Goal: Transaction & Acquisition: Purchase product/service

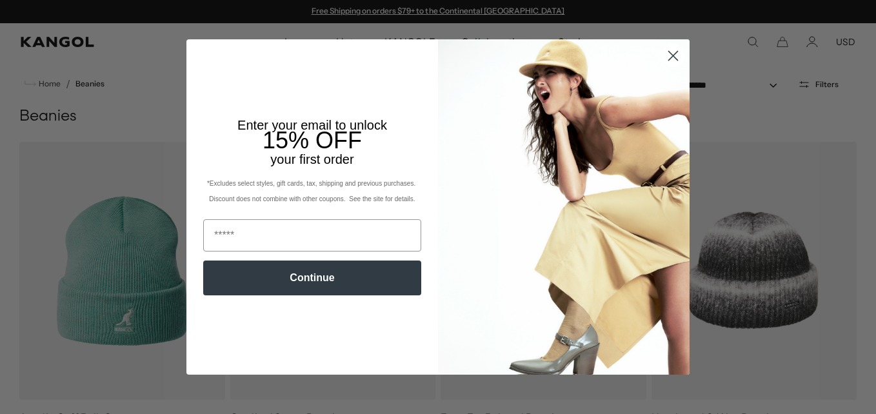
click at [669, 57] on circle "Close dialog" at bounding box center [673, 55] width 21 height 21
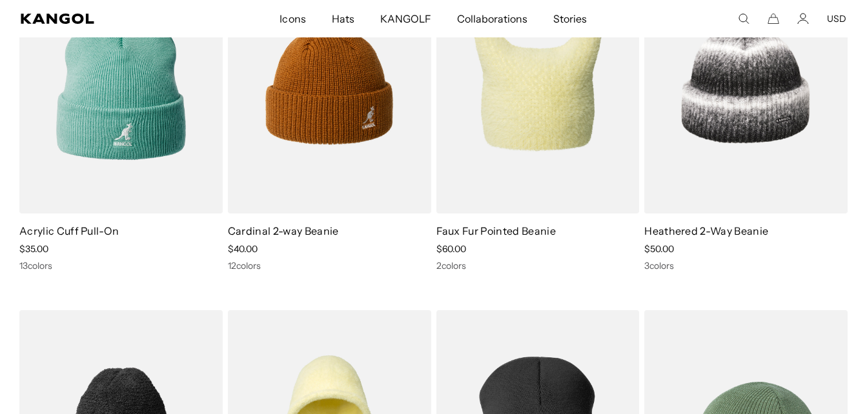
scroll to position [65, 0]
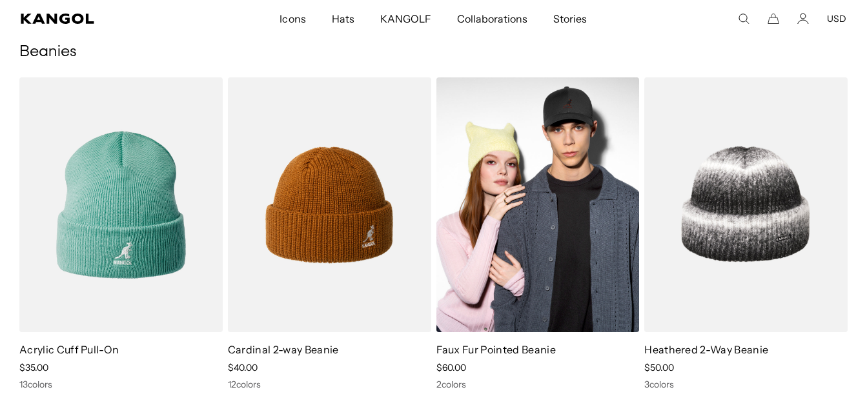
click at [561, 232] on img at bounding box center [537, 204] width 203 height 255
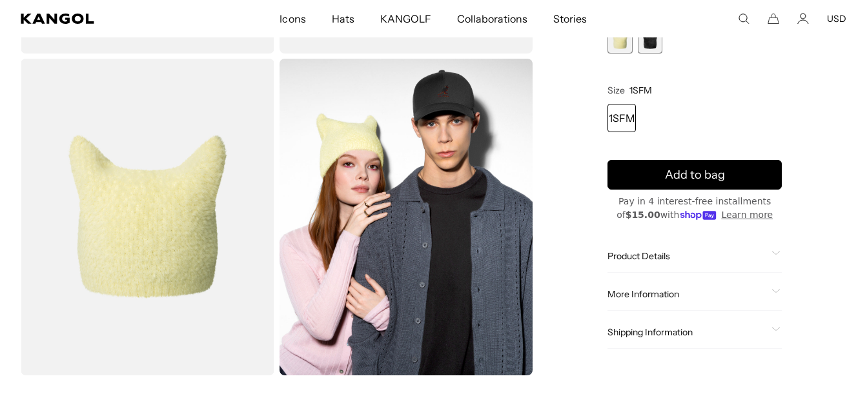
click at [650, 50] on span "2 of 2" at bounding box center [650, 41] width 25 height 25
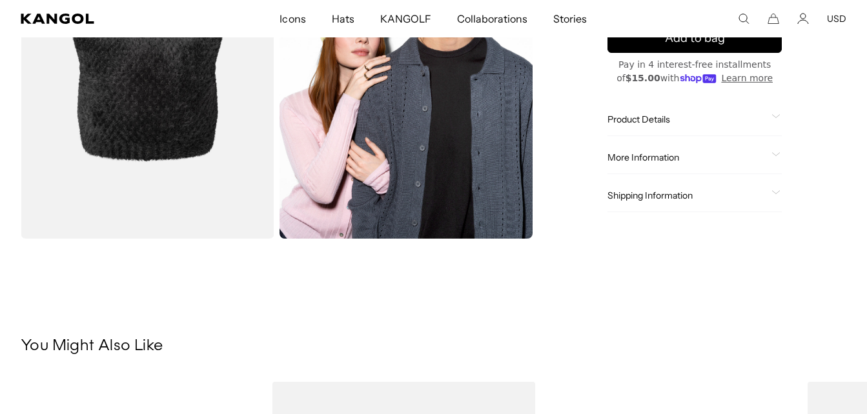
scroll to position [0, 266]
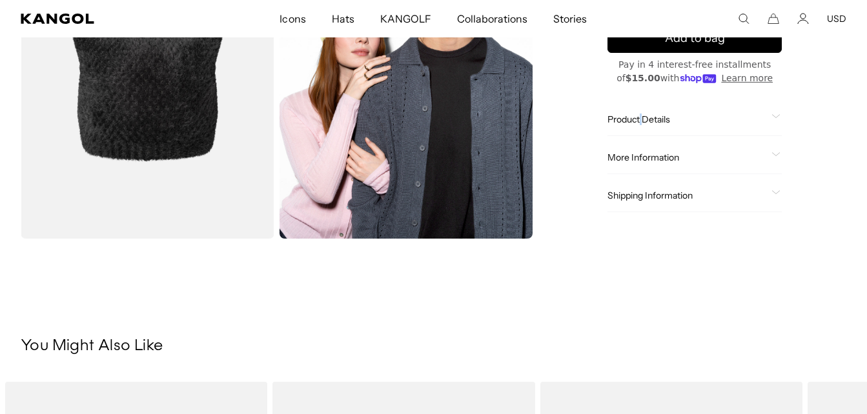
click at [642, 125] on span "Product Details" at bounding box center [686, 120] width 159 height 12
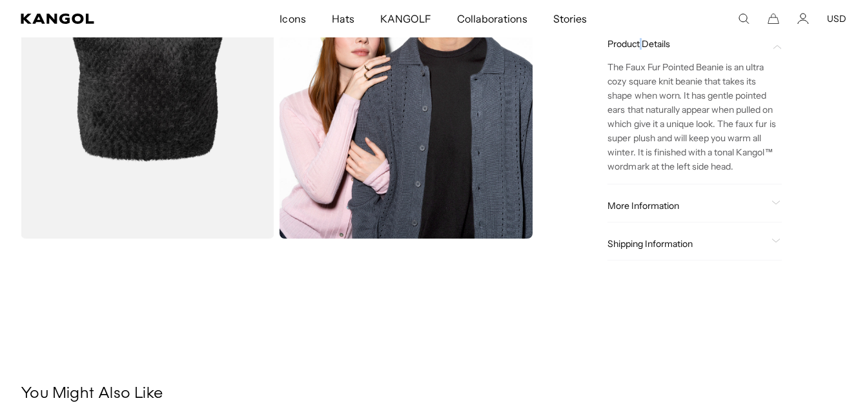
scroll to position [0, 0]
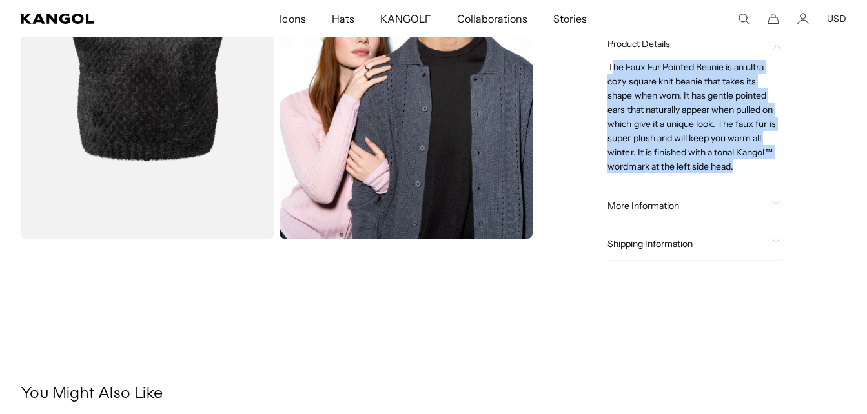
drag, startPoint x: 737, startPoint y: 170, endPoint x: 611, endPoint y: 65, distance: 164.0
click at [611, 65] on p "The Faux Fur Pointed Beanie is an ultra cozy square knit beanie that takes its …" at bounding box center [694, 117] width 174 height 114
drag, startPoint x: 611, startPoint y: 65, endPoint x: 610, endPoint y: 105, distance: 40.7
click at [610, 105] on p "The Faux Fur Pointed Beanie is an ultra cozy square knit beanie that takes its …" at bounding box center [694, 117] width 174 height 114
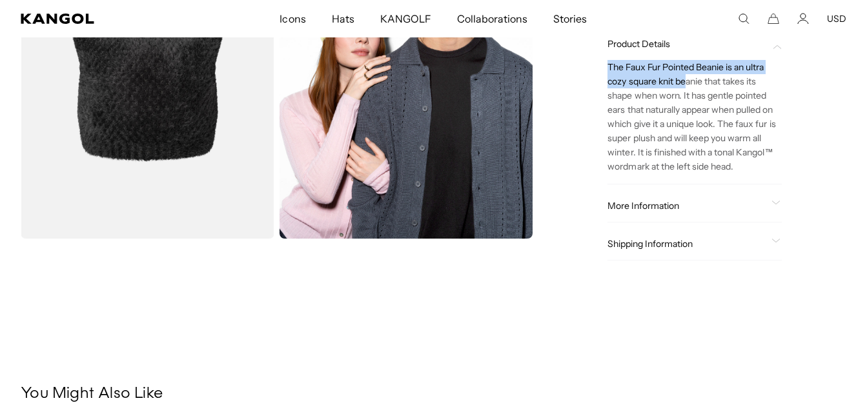
scroll to position [0, 266]
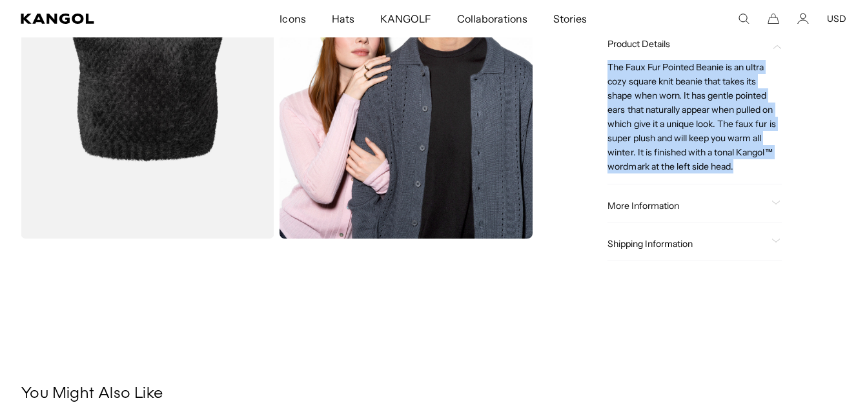
drag, startPoint x: 607, startPoint y: 68, endPoint x: 760, endPoint y: 184, distance: 191.5
drag, startPoint x: 760, startPoint y: 184, endPoint x: 694, endPoint y: 121, distance: 90.4
copy p "The Faux Fur Pointed Beanie is an ultra cozy square knit beanie that takes its …"
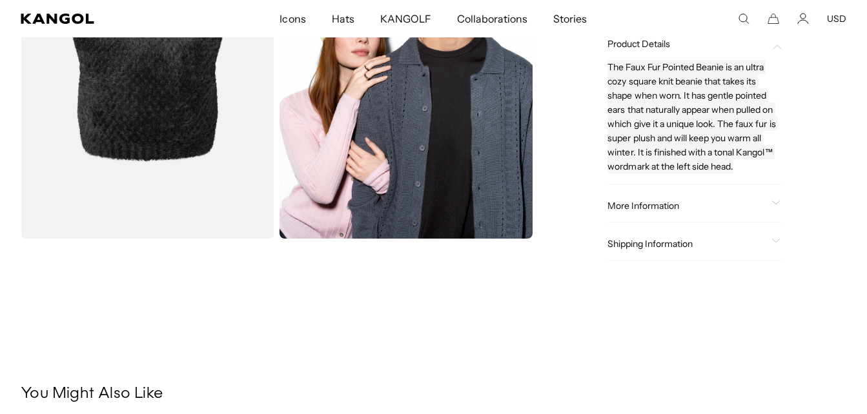
scroll to position [0, 0]
